Goal: Check status: Check status

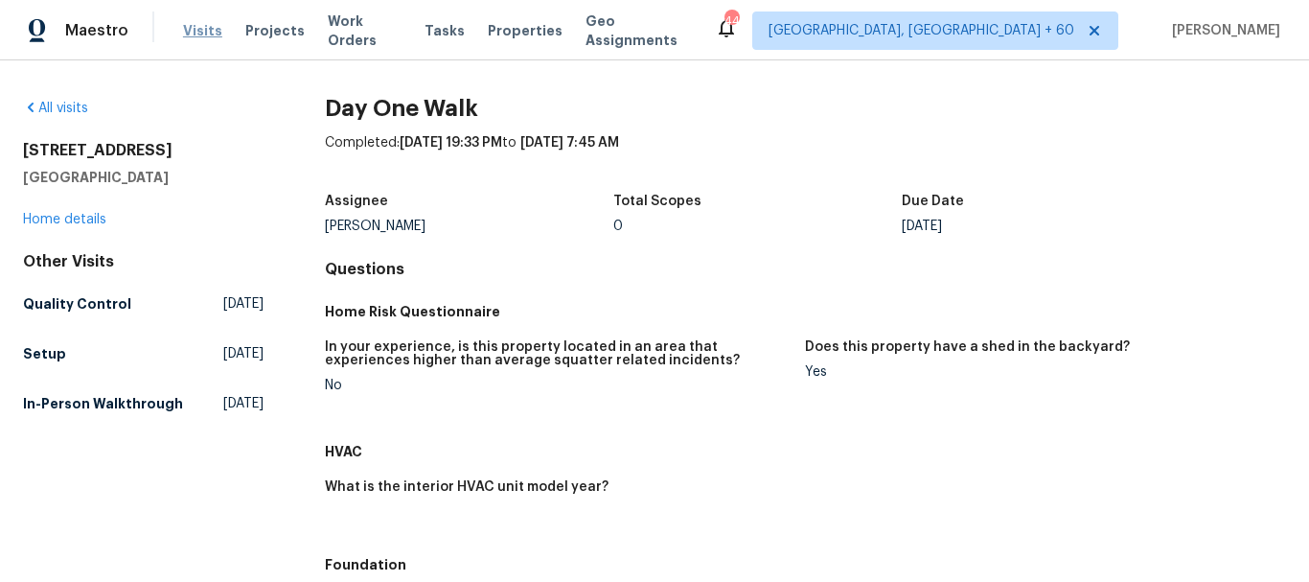
click at [190, 35] on span "Visits" at bounding box center [202, 30] width 39 height 19
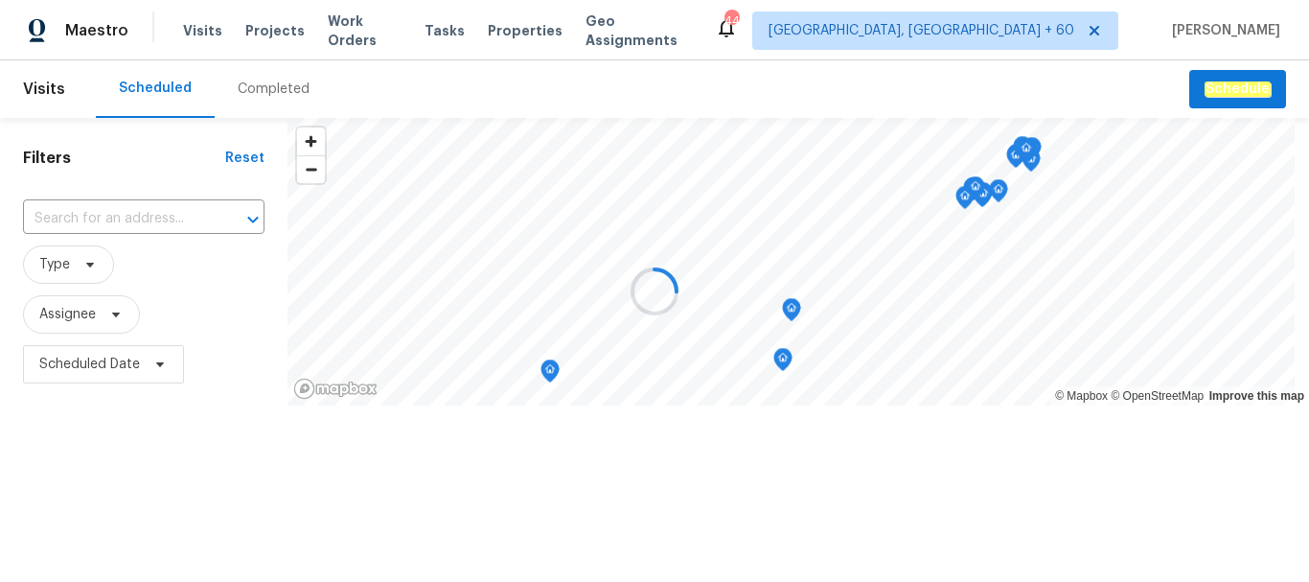
click at [271, 89] on div "Completed" at bounding box center [274, 89] width 72 height 19
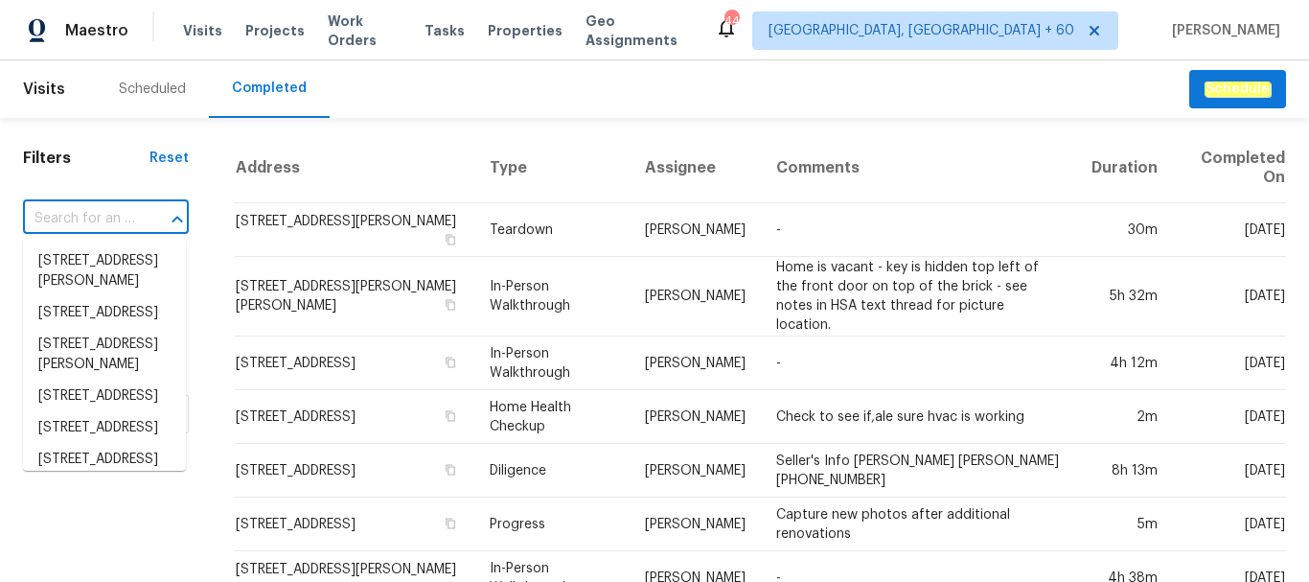
click at [89, 215] on input "text" at bounding box center [79, 219] width 112 height 30
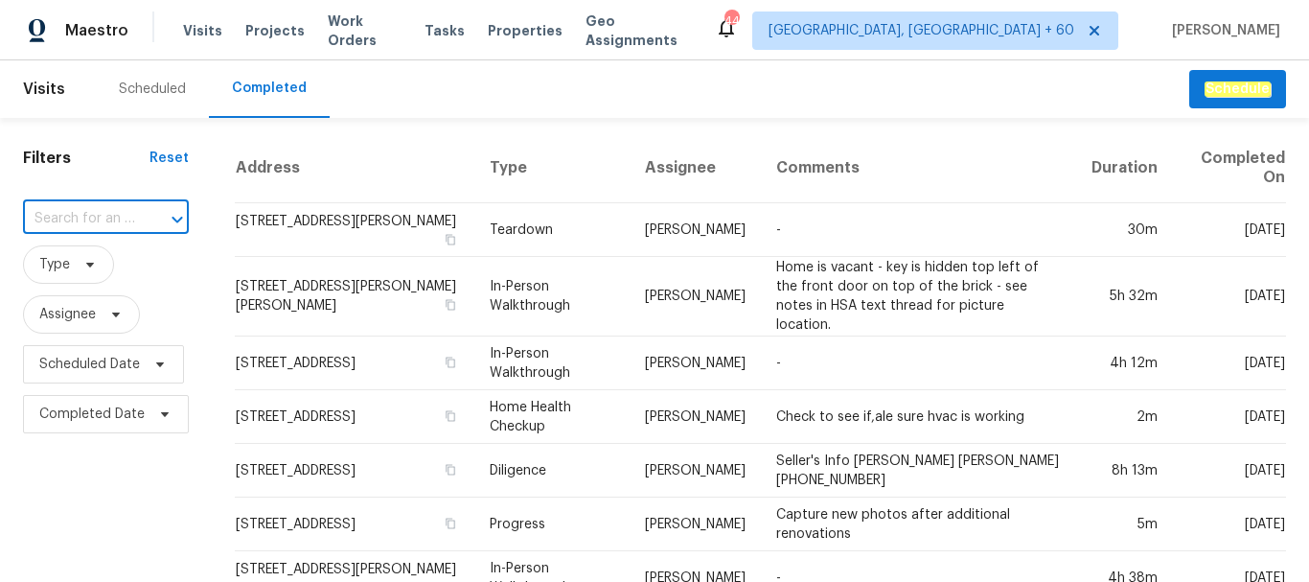
paste input "[STREET_ADDRESS]"
type input "[STREET_ADDRESS]"
click at [63, 263] on li "[STREET_ADDRESS]" at bounding box center [104, 261] width 163 height 32
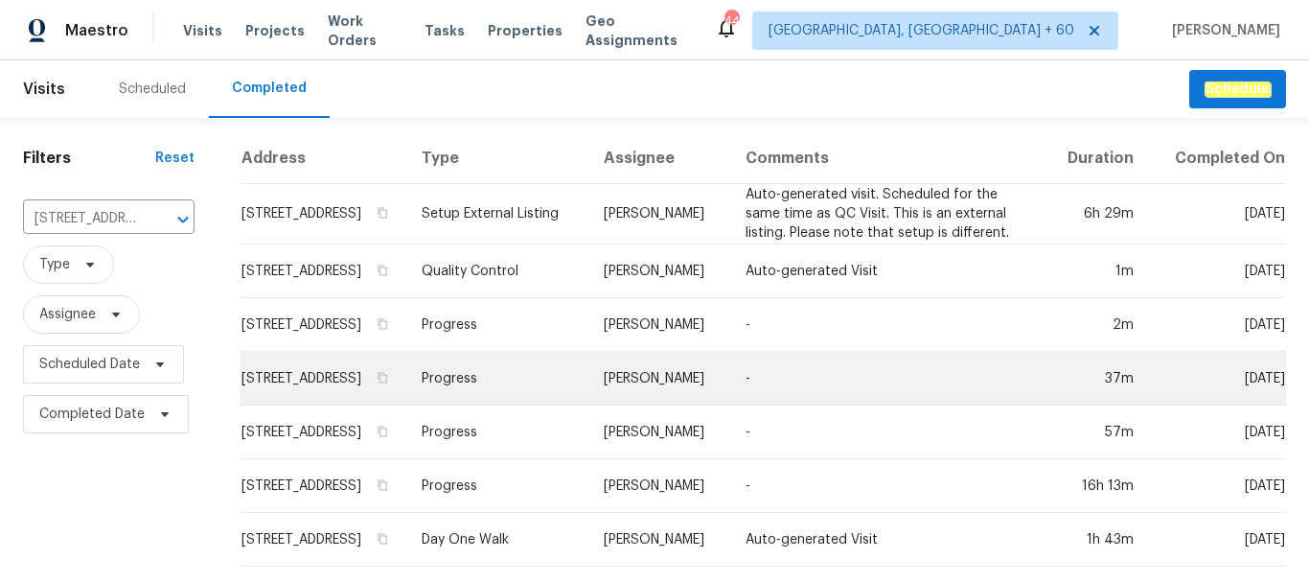
scroll to position [87, 0]
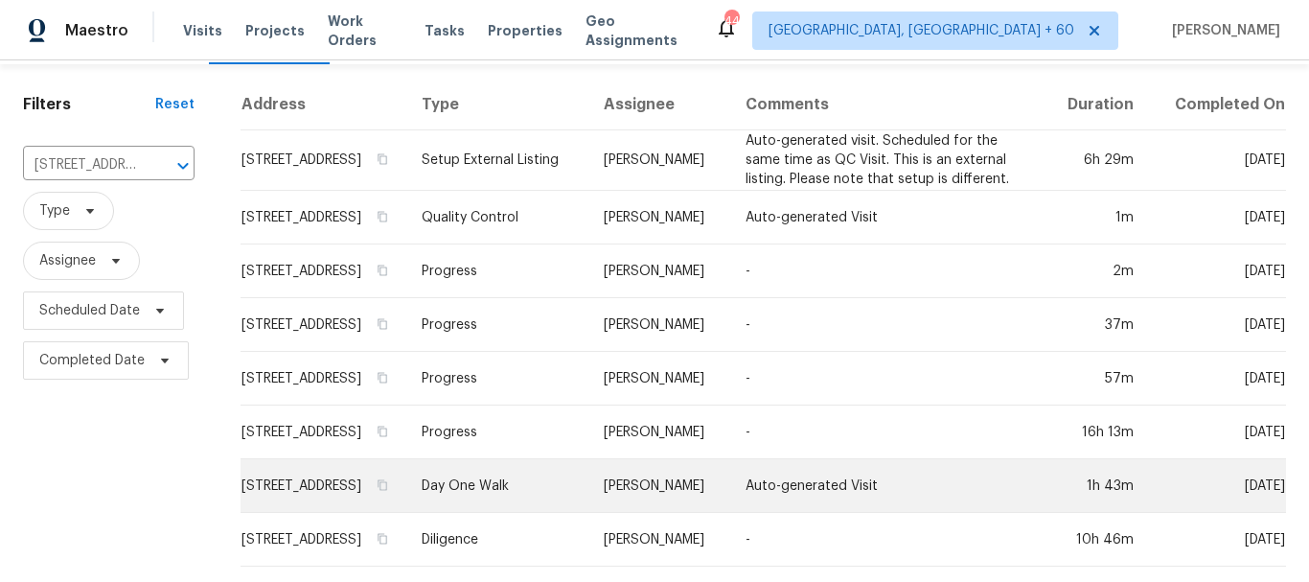
click at [371, 474] on td "[STREET_ADDRESS]" at bounding box center [324, 486] width 166 height 54
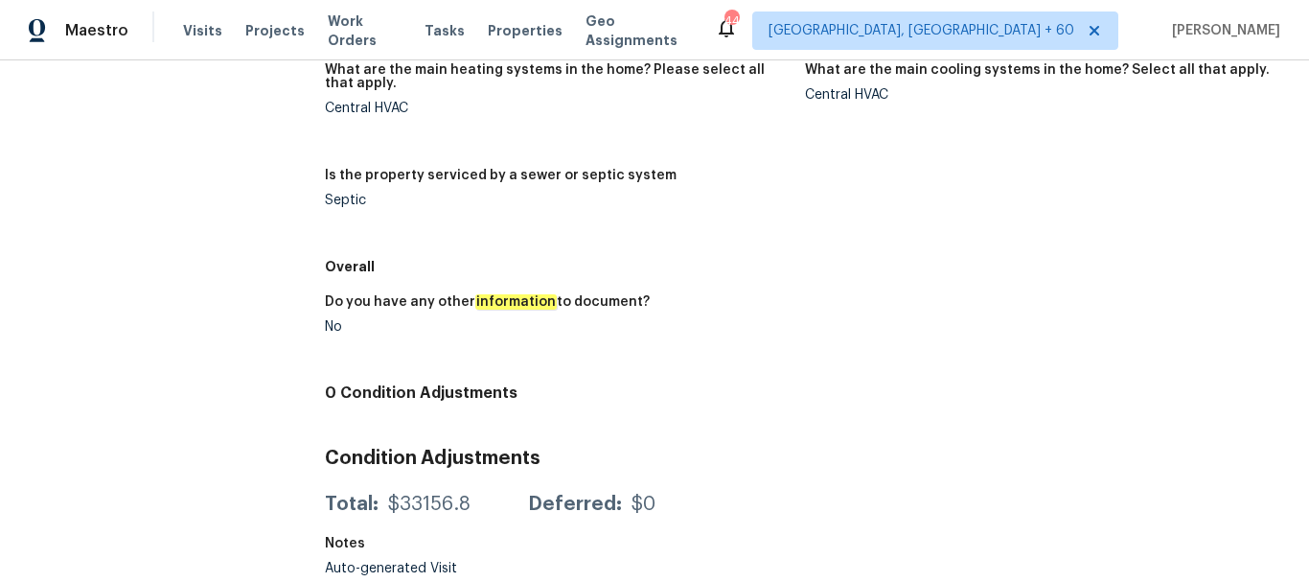
scroll to position [1139, 0]
